Goal: Task Accomplishment & Management: Manage account settings

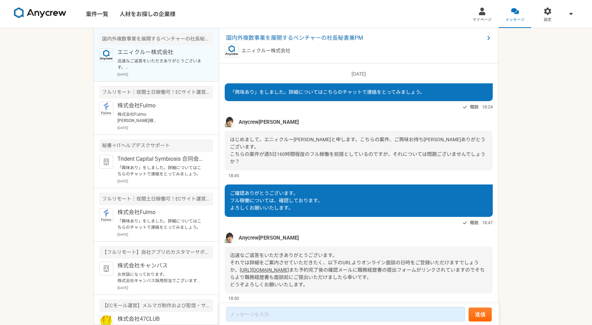
scroll to position [34, 0]
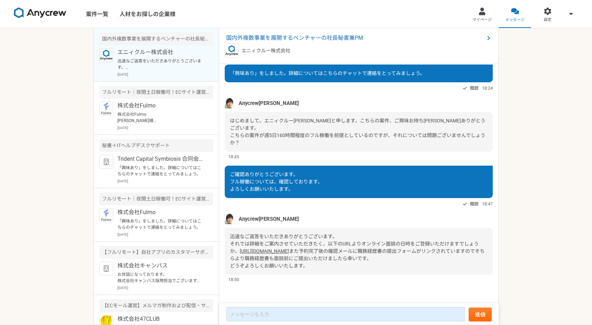
click at [289, 249] on link "[URL][DOMAIN_NAME]" at bounding box center [264, 252] width 49 height 6
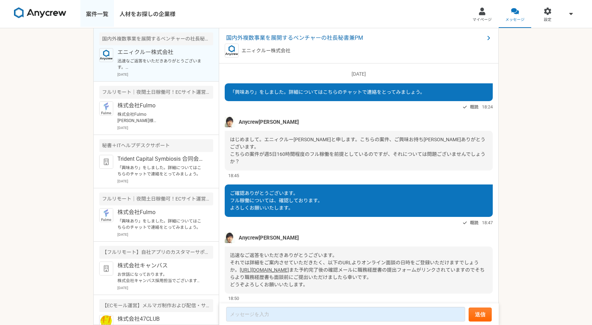
click at [101, 16] on link "案件一覧" at bounding box center [97, 14] width 34 height 28
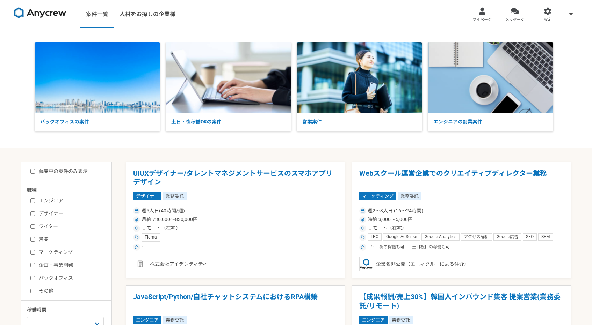
click at [56, 276] on label "バックオフィス" at bounding box center [70, 278] width 80 height 7
click at [35, 276] on input "バックオフィス" at bounding box center [32, 278] width 5 height 5
checkbox input "true"
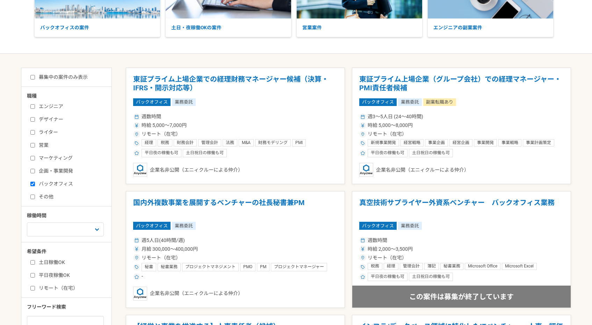
scroll to position [97, 0]
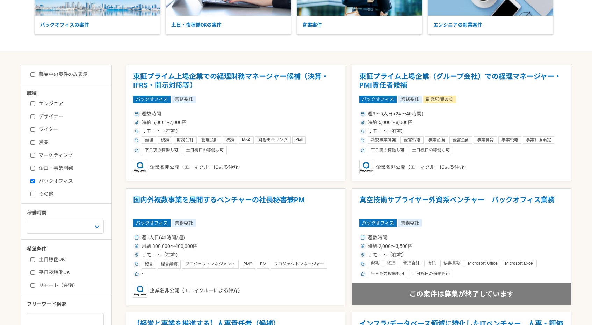
click at [60, 72] on label "募集中の案件のみ表示" at bounding box center [58, 74] width 57 height 7
click at [35, 72] on input "募集中の案件のみ表示" at bounding box center [32, 74] width 5 height 5
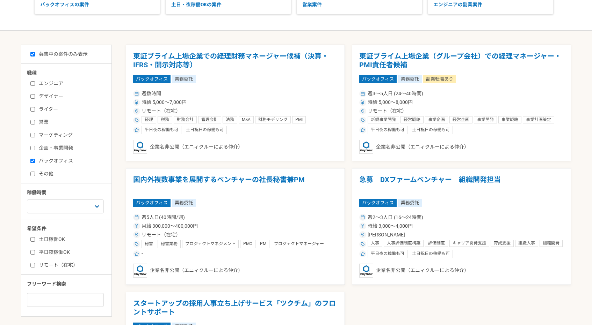
scroll to position [116, 0]
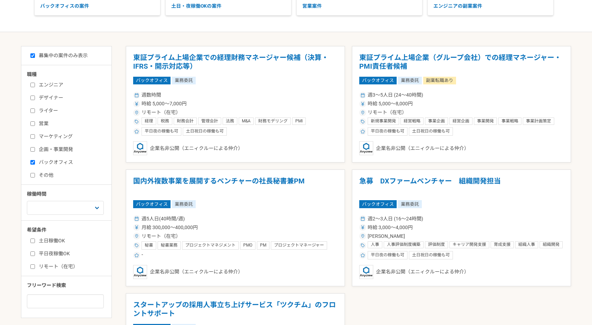
click at [71, 49] on div "募集中の案件のみ表示 職種 エンジニア デザイナー ライター 営業 マーケティング 企画・事業開発 バックオフィス その他 稼働時間 週1人日（8時間）以下 …" at bounding box center [66, 182] width 91 height 272
click at [71, 57] on label "募集中の案件のみ表示" at bounding box center [58, 55] width 57 height 7
click at [35, 57] on input "募集中の案件のみ表示" at bounding box center [32, 55] width 5 height 5
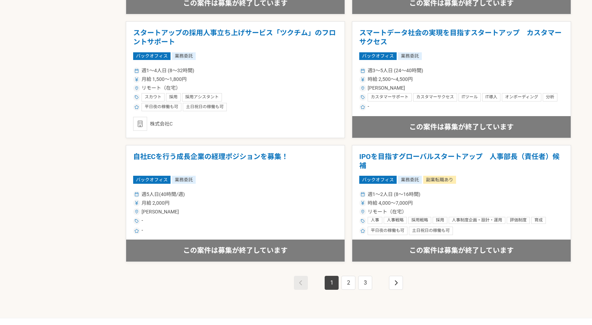
scroll to position [1164, 0]
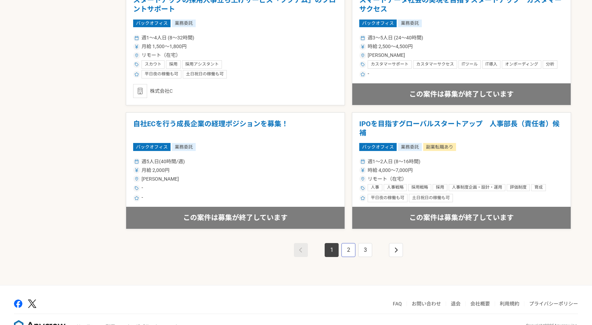
click at [344, 248] on link "2" at bounding box center [348, 250] width 14 height 14
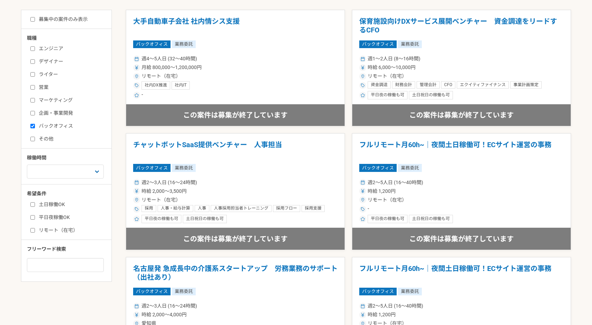
scroll to position [155, 0]
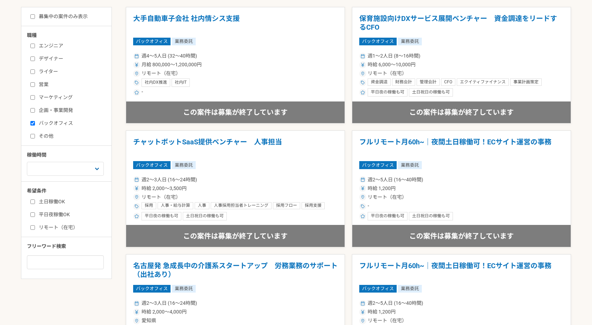
click at [81, 16] on label "募集中の案件のみ表示" at bounding box center [58, 16] width 57 height 7
click at [35, 16] on input "募集中の案件のみ表示" at bounding box center [32, 16] width 5 height 5
checkbox input "true"
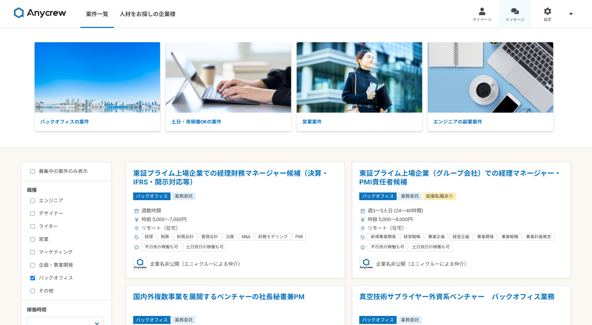
click at [515, 19] on span "メッセージ" at bounding box center [514, 20] width 19 height 6
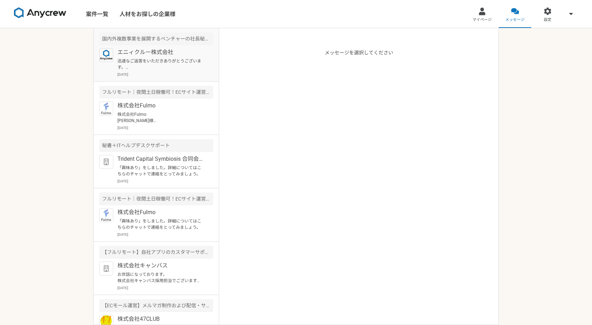
click at [174, 47] on article "国内外複数事業を展開するベンチャーの社長秘書兼PM エニィクルー株式会社 迅速なご返答をいただきありがとうございます。 それでは詳細をご案内させていただきたく…" at bounding box center [156, 54] width 125 height 53
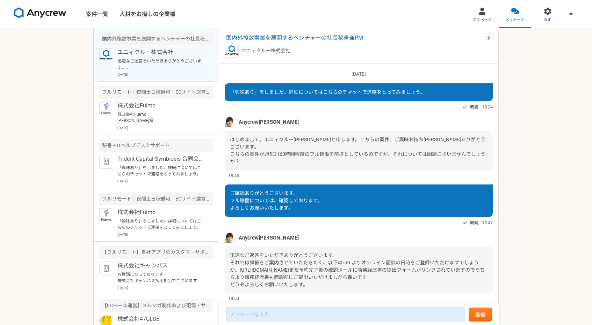
scroll to position [34, 0]
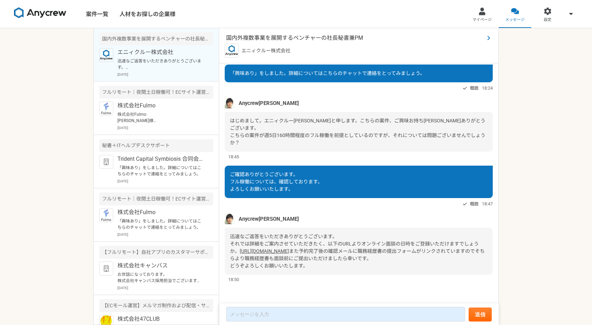
click at [292, 36] on span "国内外複数事業を展開するベンチャーの社長秘書兼PM" at bounding box center [355, 38] width 258 height 8
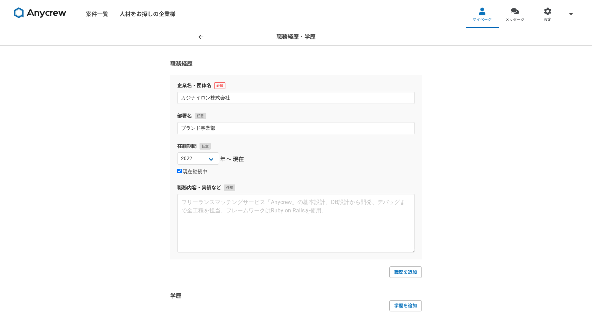
select select "2022"
